Goal: Transaction & Acquisition: Obtain resource

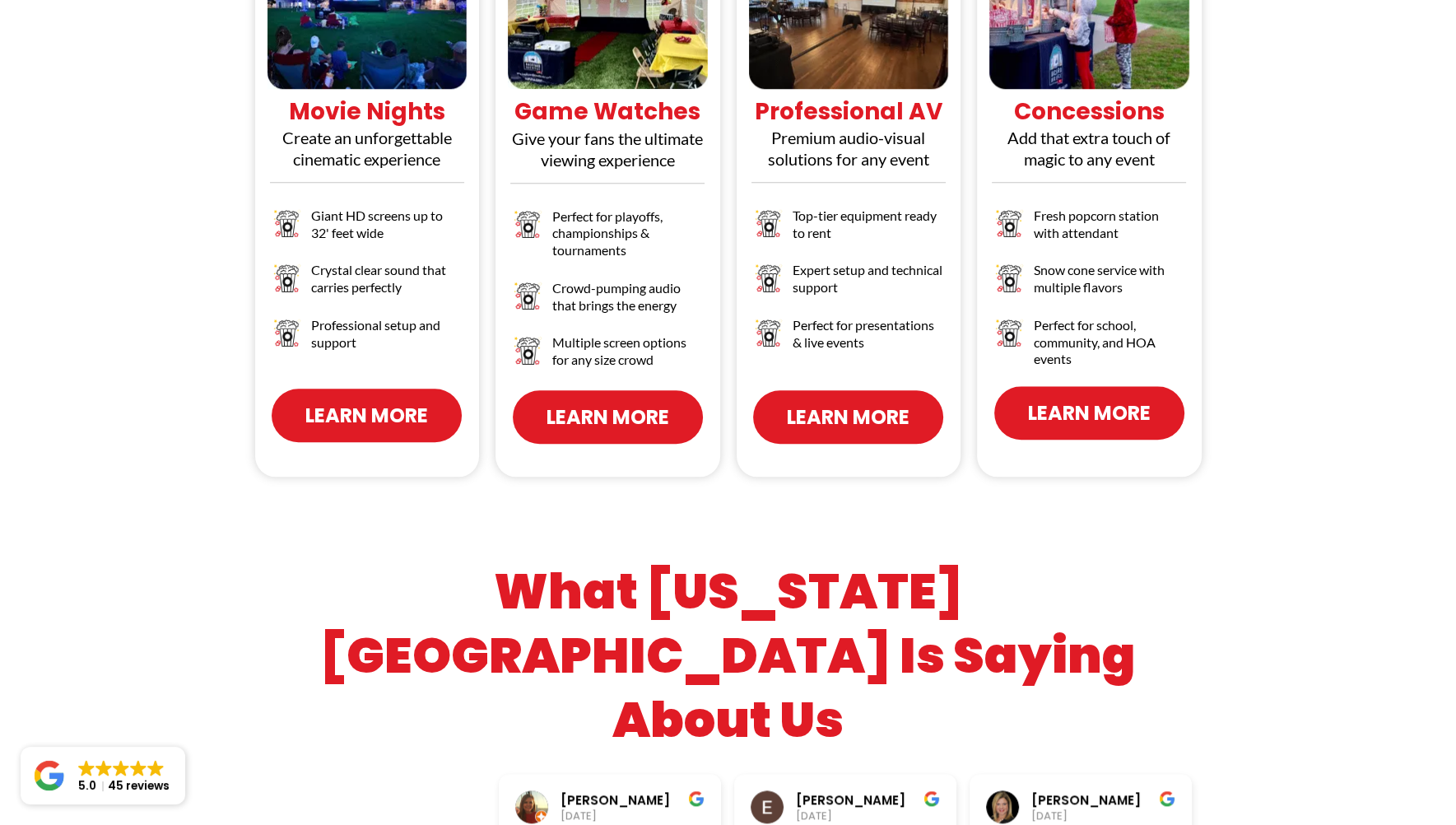
scroll to position [1811, 0]
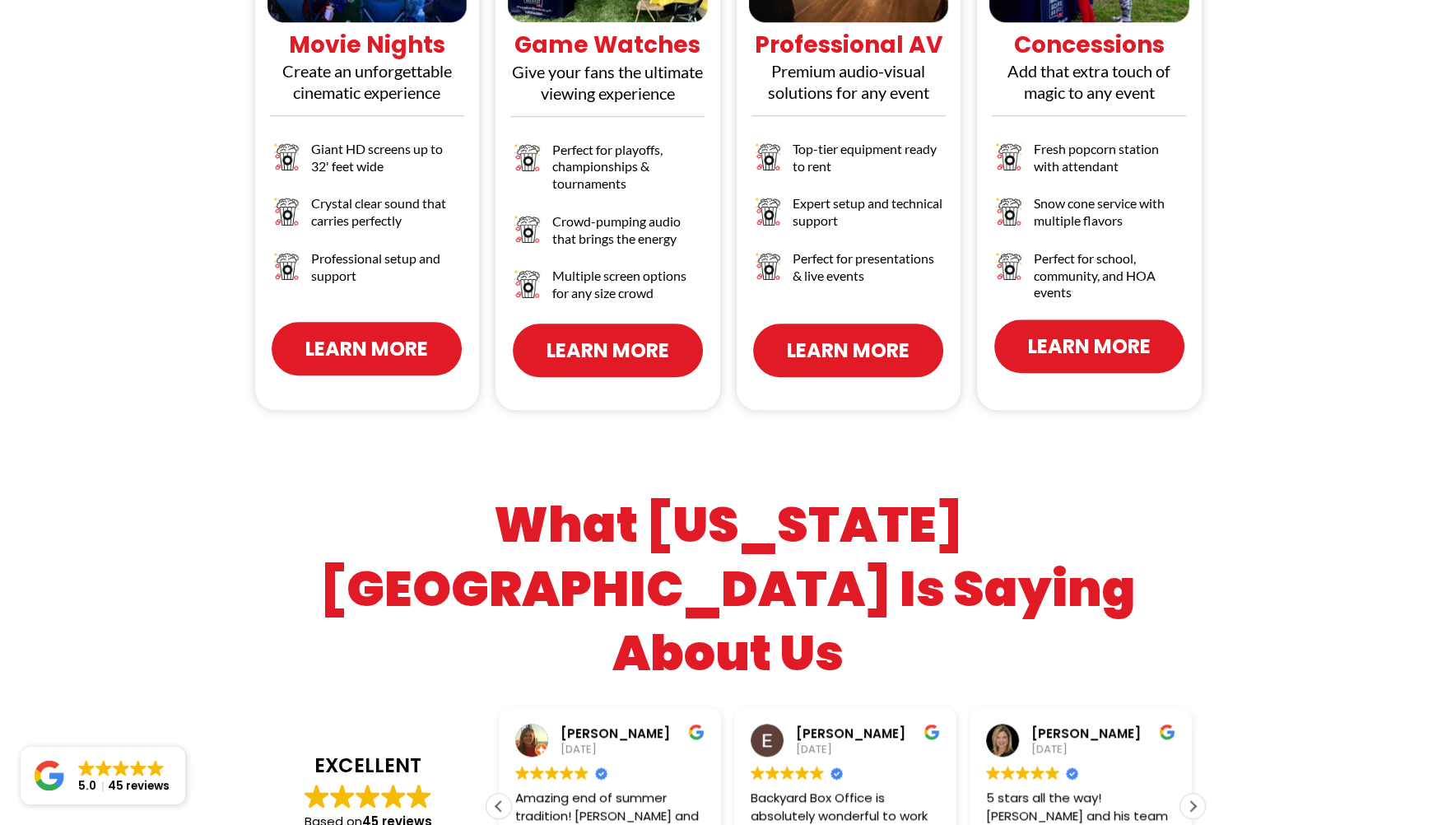
click at [366, 334] on span "Learn More" at bounding box center [367, 349] width 123 height 29
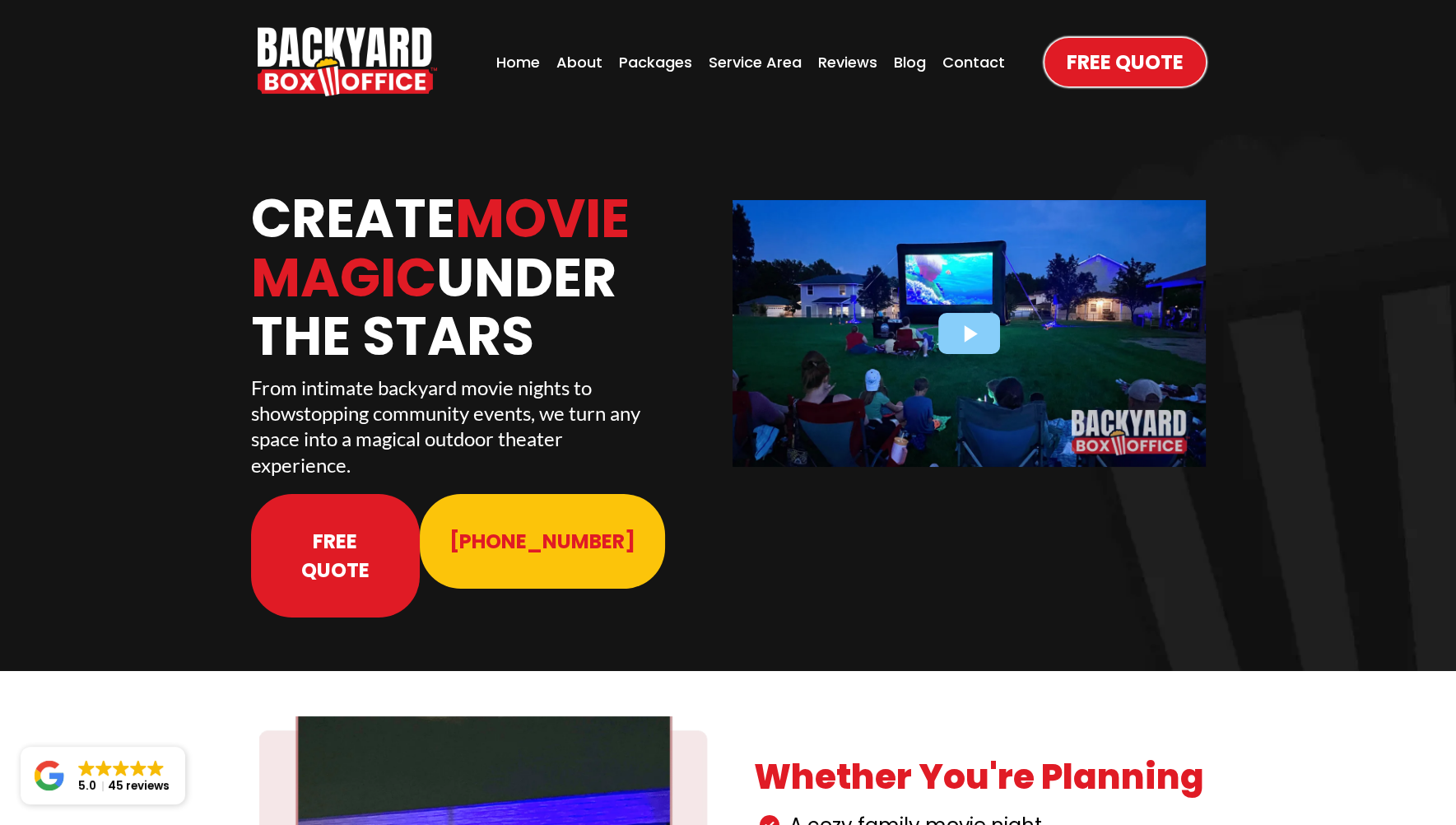
click at [973, 335] on div at bounding box center [969, 333] width 473 height 266
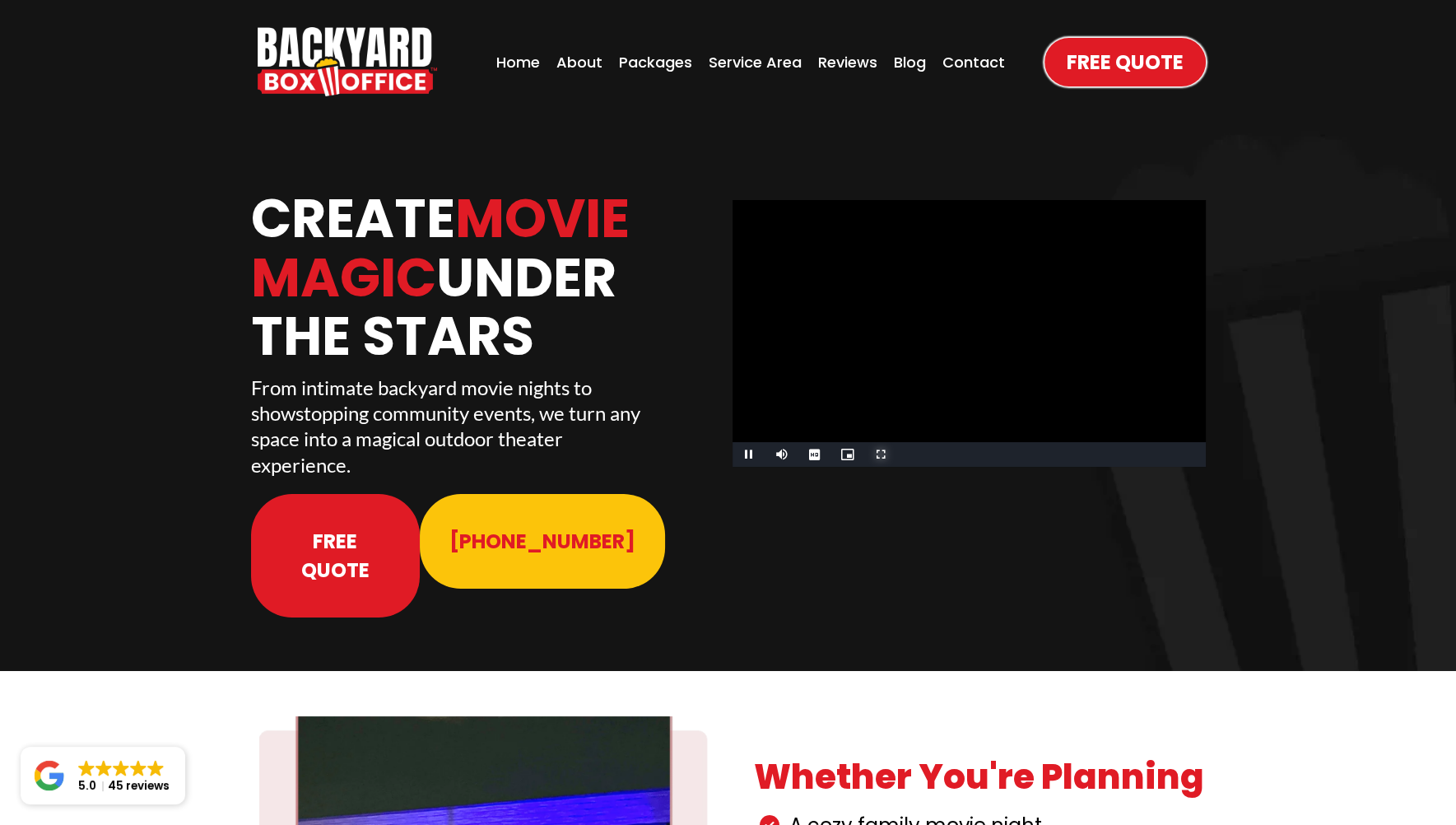
click at [884, 455] on span "Video Player" at bounding box center [880, 455] width 33 height 0
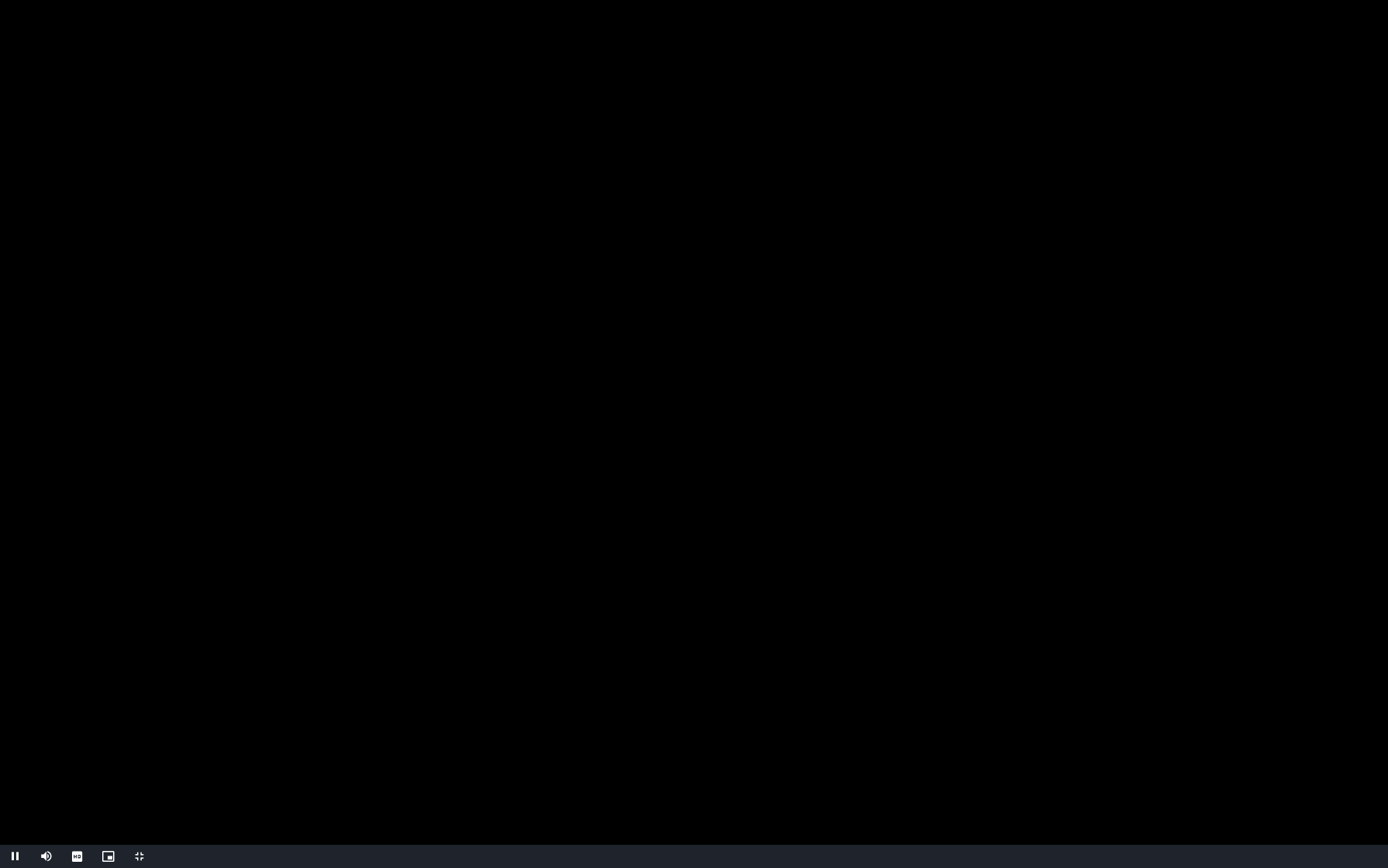
click at [1031, 302] on video "Video Player" at bounding box center [694, 434] width 1388 height 868
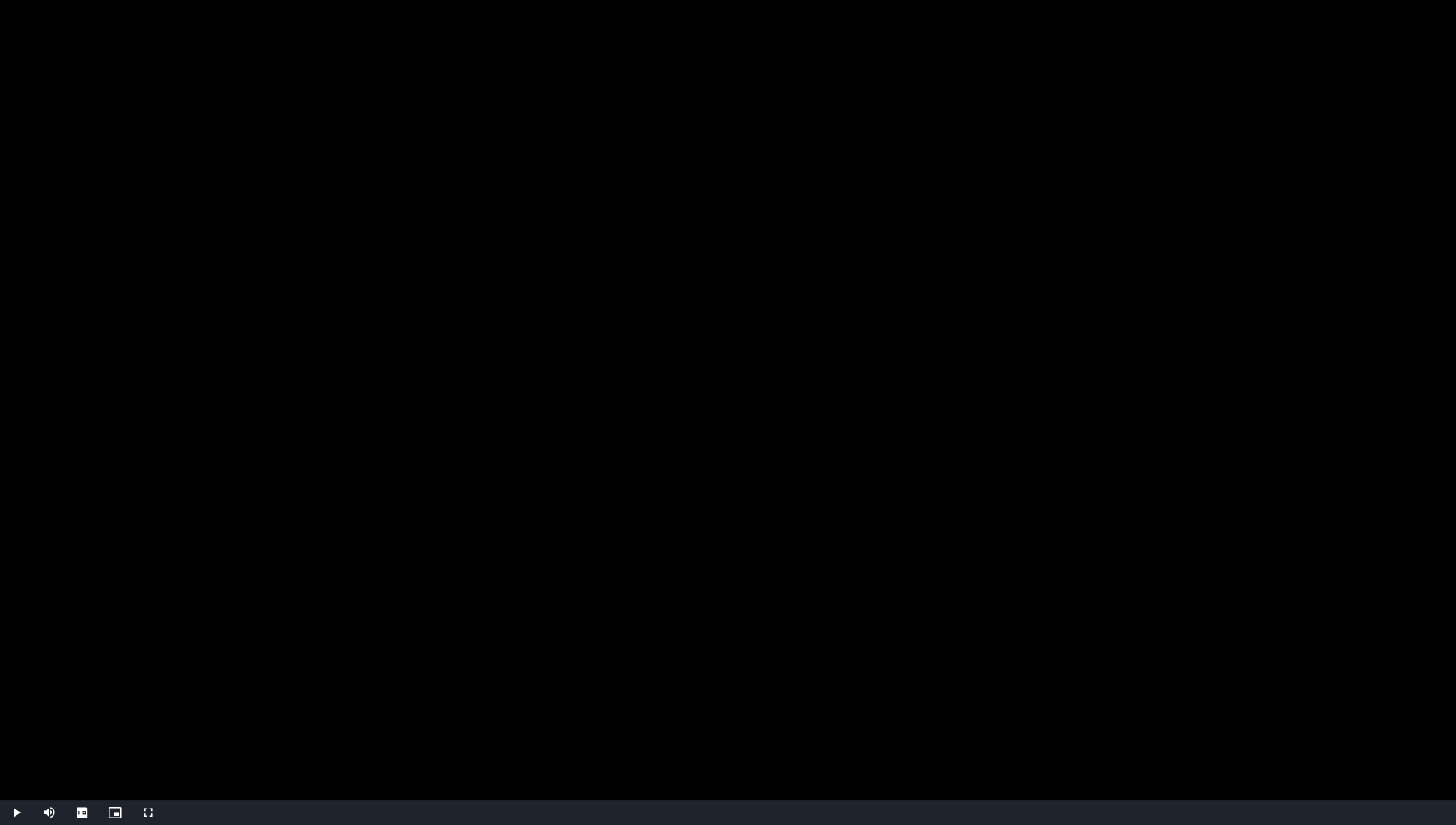
scroll to position [741, 0]
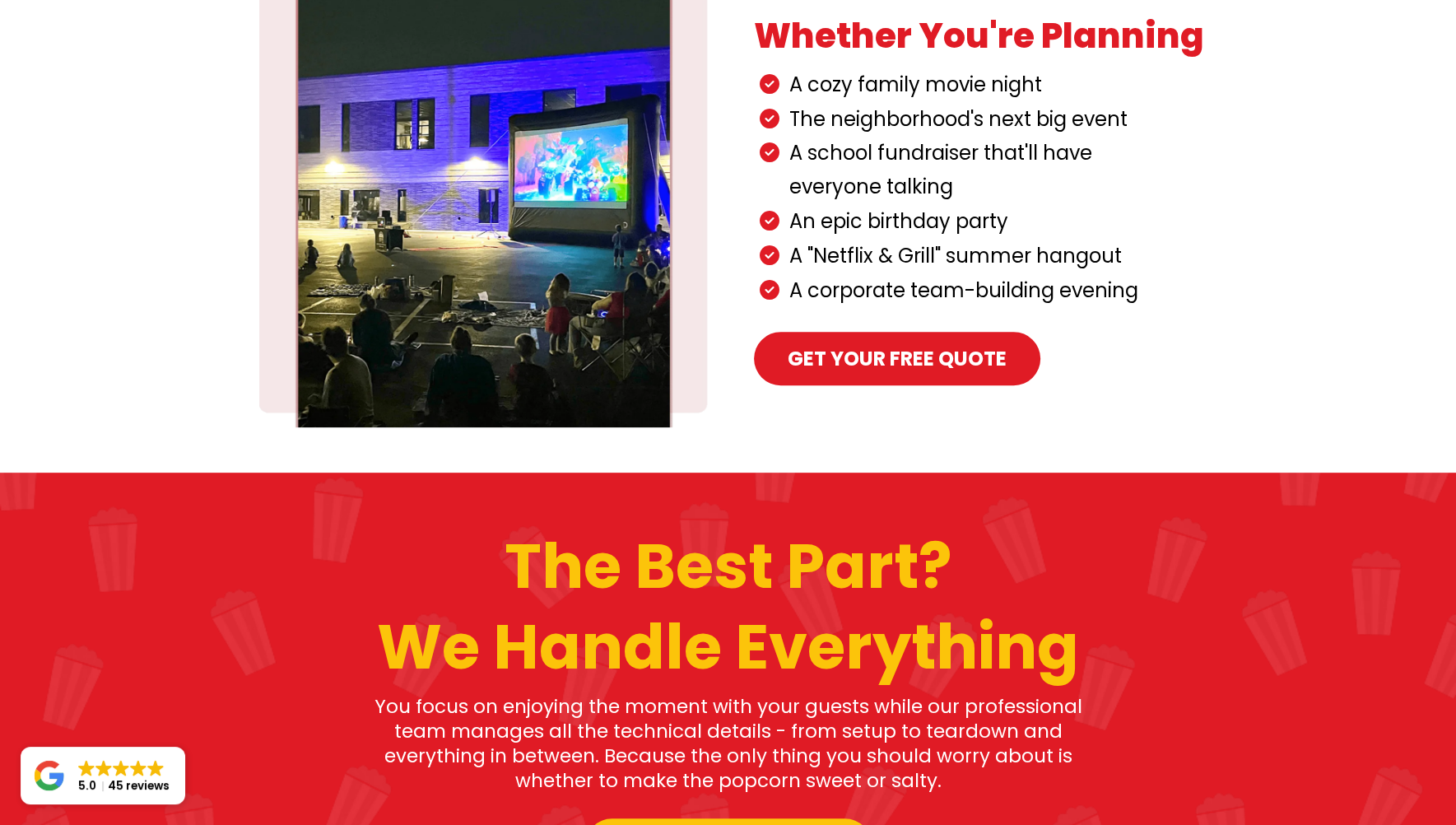
click at [896, 345] on span "Get your Free Quote" at bounding box center [897, 359] width 219 height 29
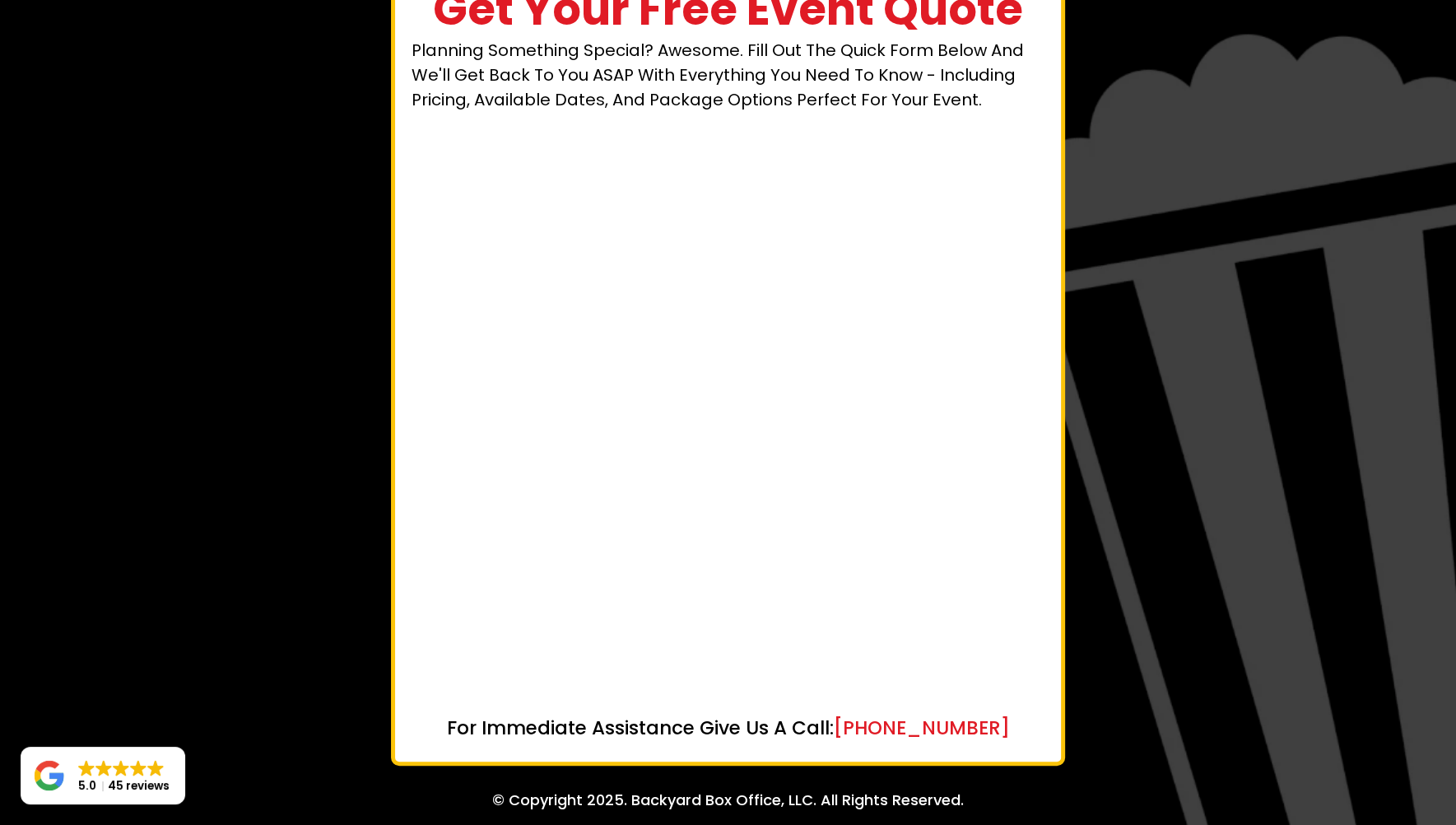
scroll to position [166, 0]
